Goal: Task Accomplishment & Management: Use online tool/utility

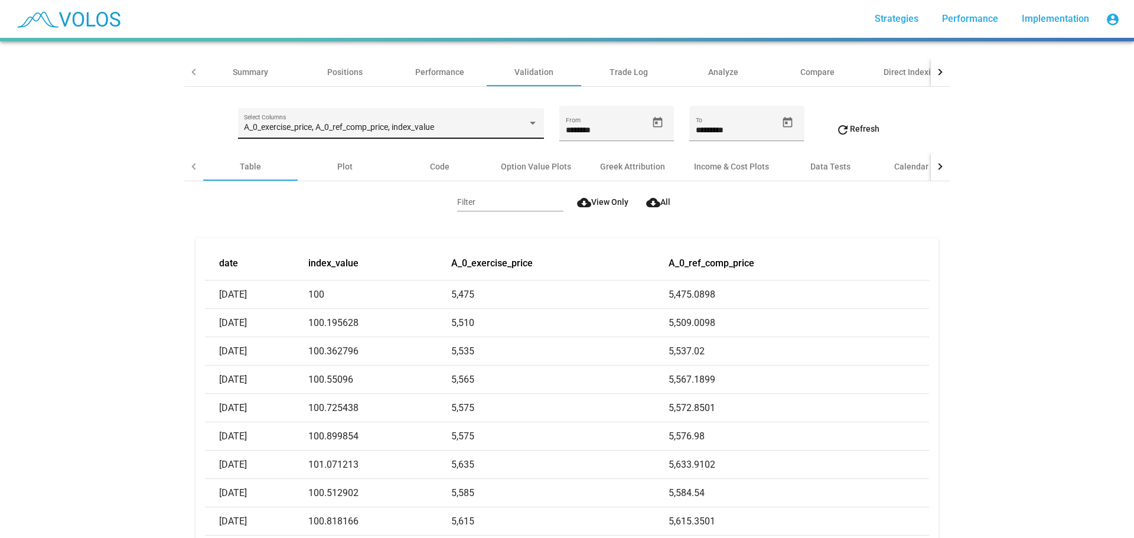
scroll to position [59, 0]
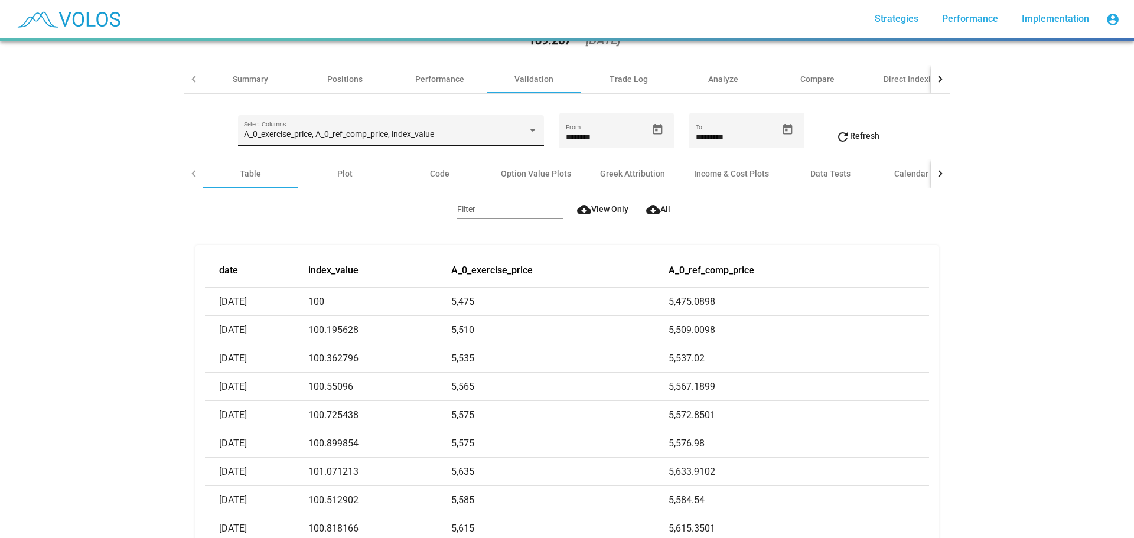
click at [428, 129] on div "A_0_exercise_price, A_0_ref_comp_price, index_value Select Columns" at bounding box center [391, 134] width 294 height 24
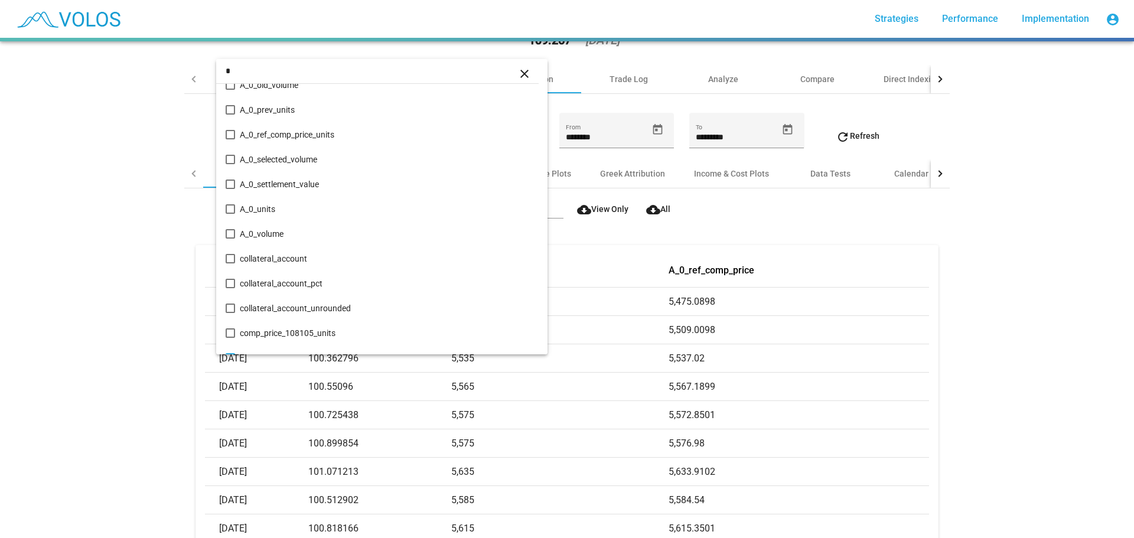
scroll to position [0, 0]
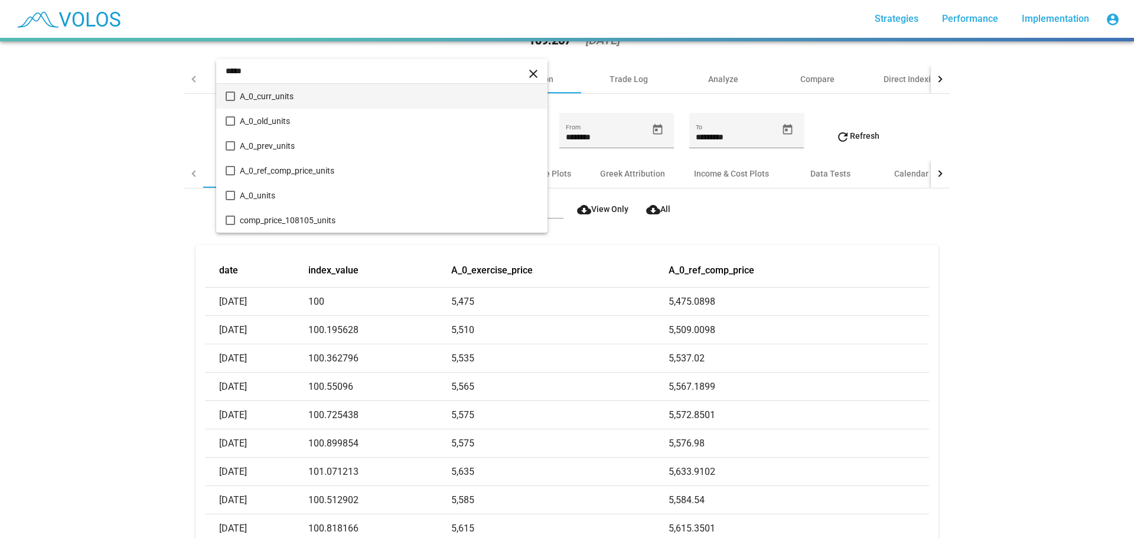
type input "*****"
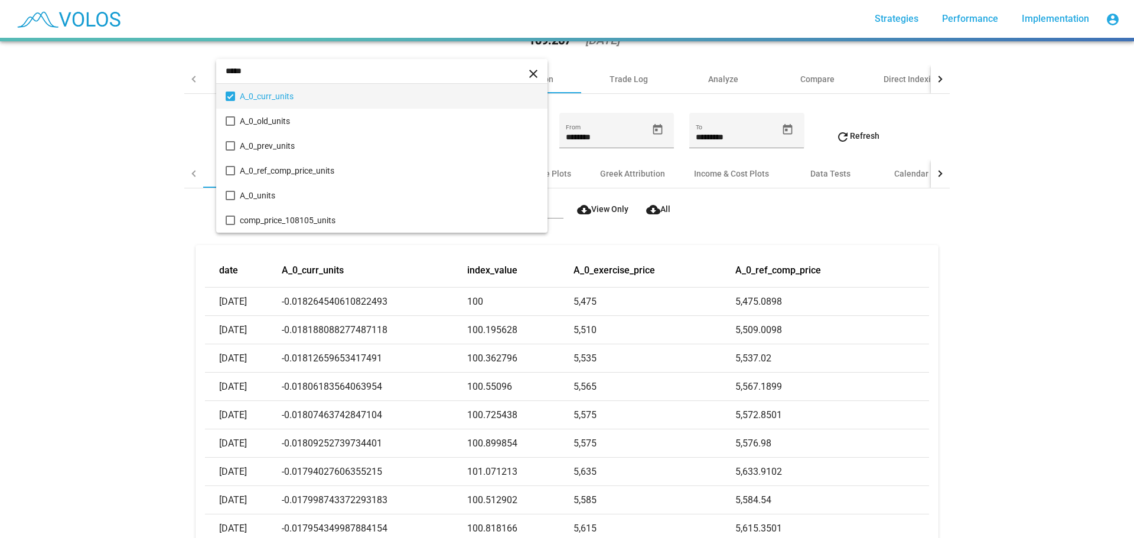
click at [141, 142] on div at bounding box center [567, 269] width 1134 height 538
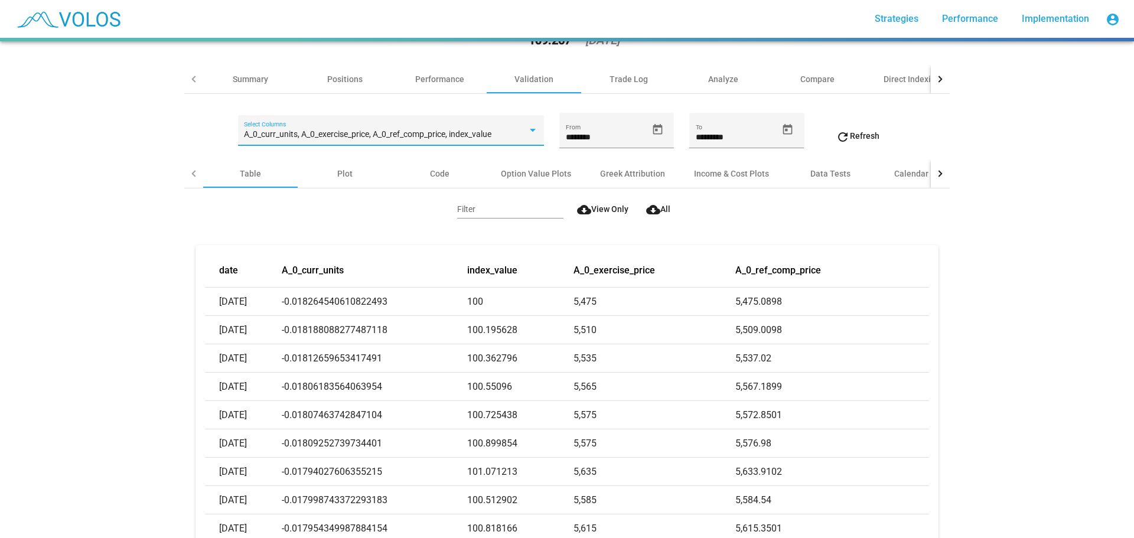
click at [292, 135] on span "A_0_curr_units, A_0_exercise_price, A_0_ref_comp_price, index_value" at bounding box center [368, 133] width 248 height 9
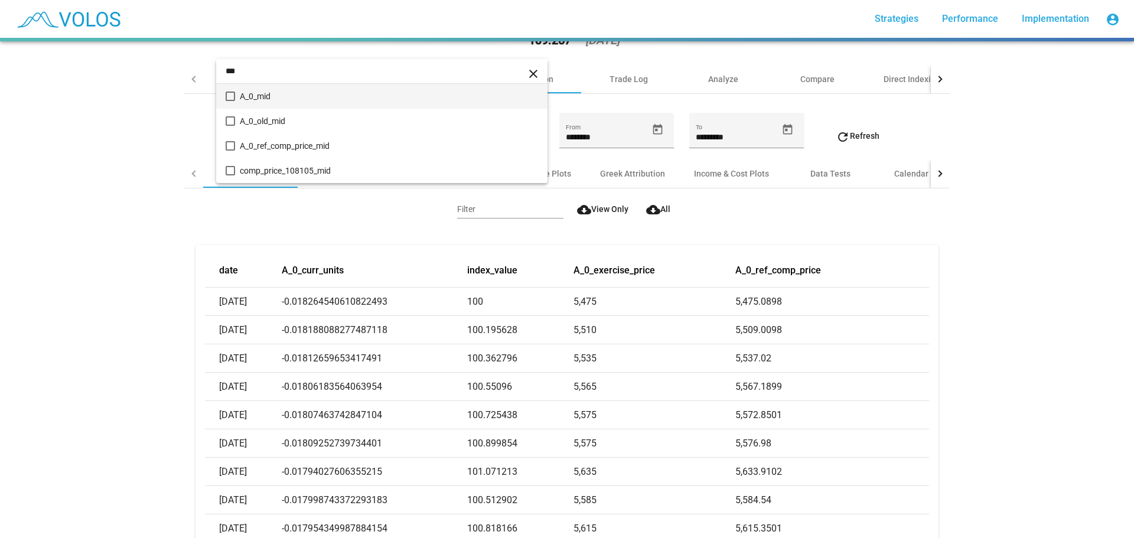
type input "***"
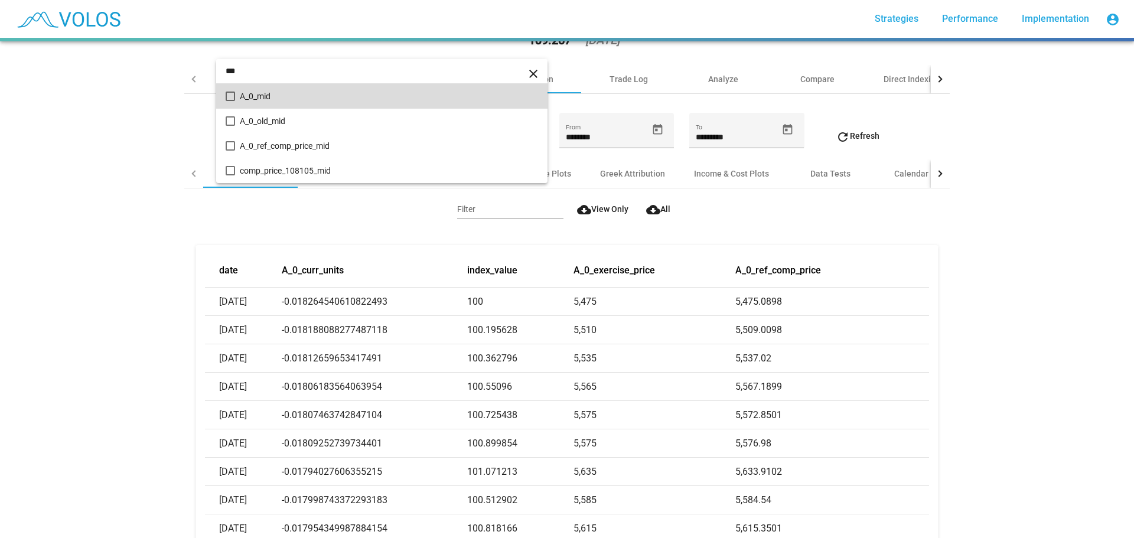
click at [296, 90] on span "A_0_mid" at bounding box center [389, 96] width 298 height 25
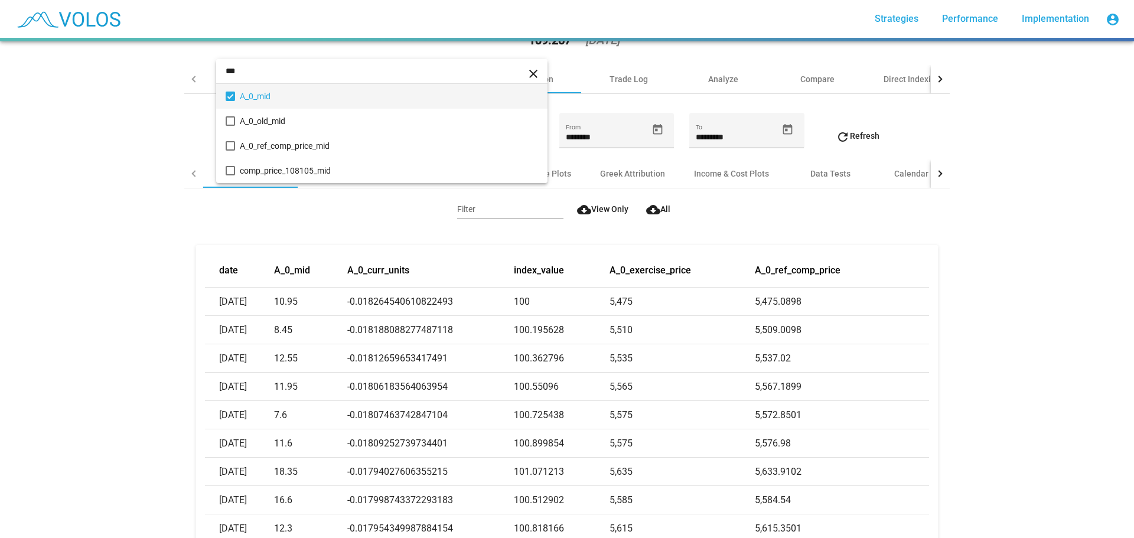
click at [100, 227] on div at bounding box center [567, 269] width 1134 height 538
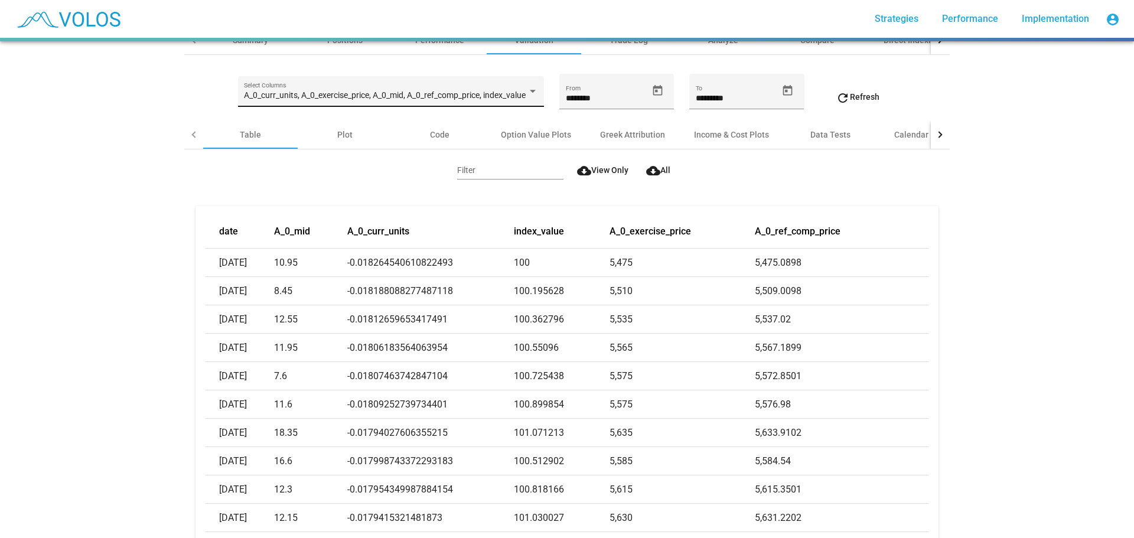
scroll to position [118, 0]
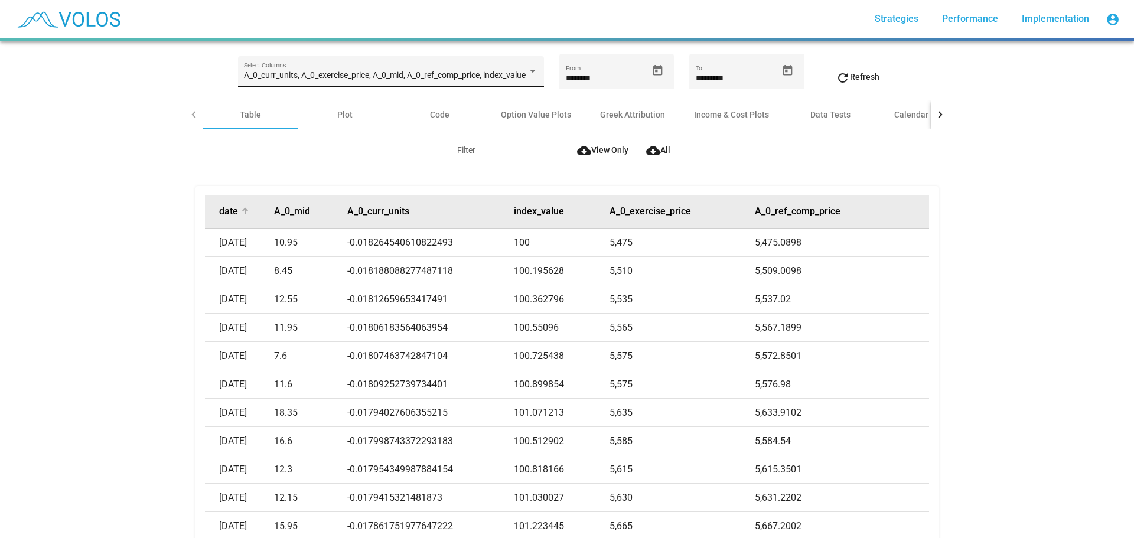
click at [225, 216] on button "date" at bounding box center [228, 212] width 19 height 12
click at [242, 212] on div at bounding box center [245, 211] width 7 height 7
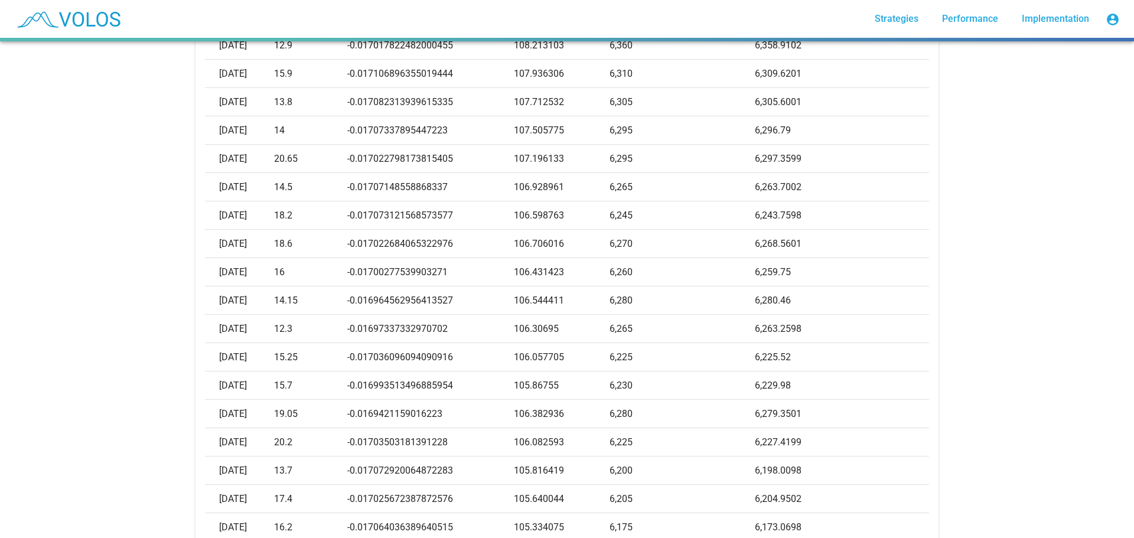
scroll to position [709, 0]
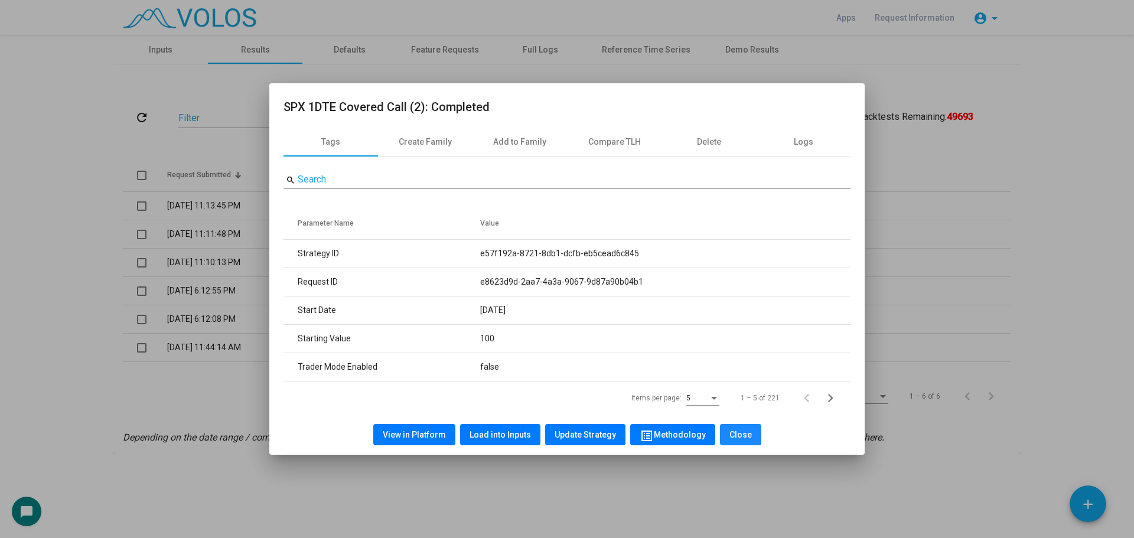
click at [736, 434] on span "Close" at bounding box center [741, 434] width 22 height 9
